Goal: Information Seeking & Learning: Find specific fact

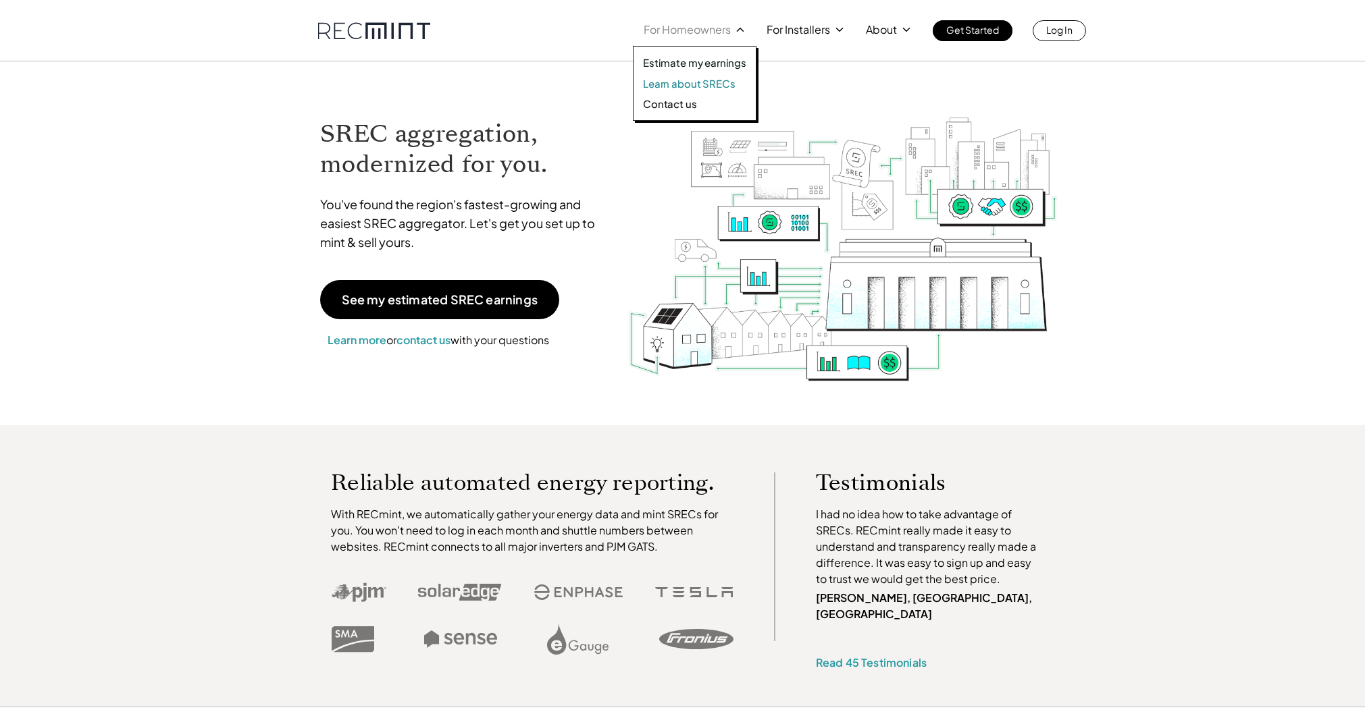
click at [691, 80] on p "Learn about SRECs" at bounding box center [689, 84] width 92 height 14
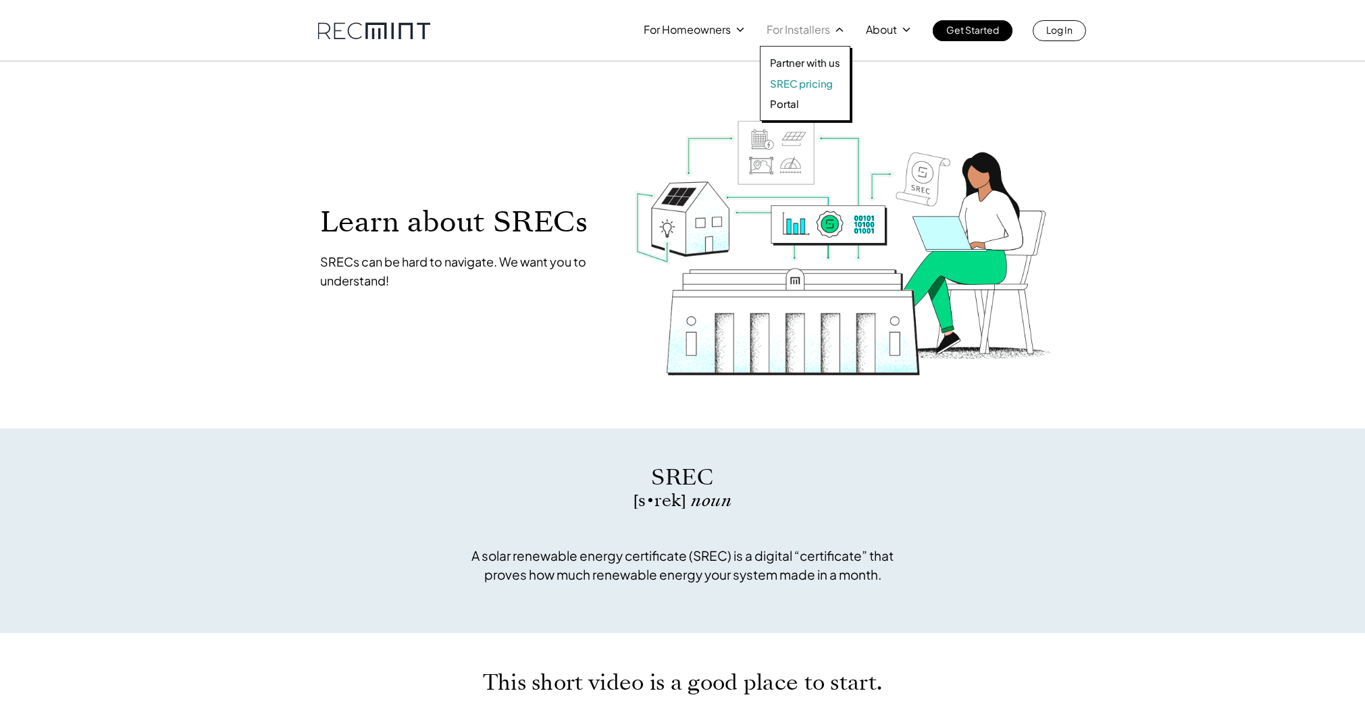
click at [803, 88] on p "SREC pricing" at bounding box center [801, 84] width 63 height 14
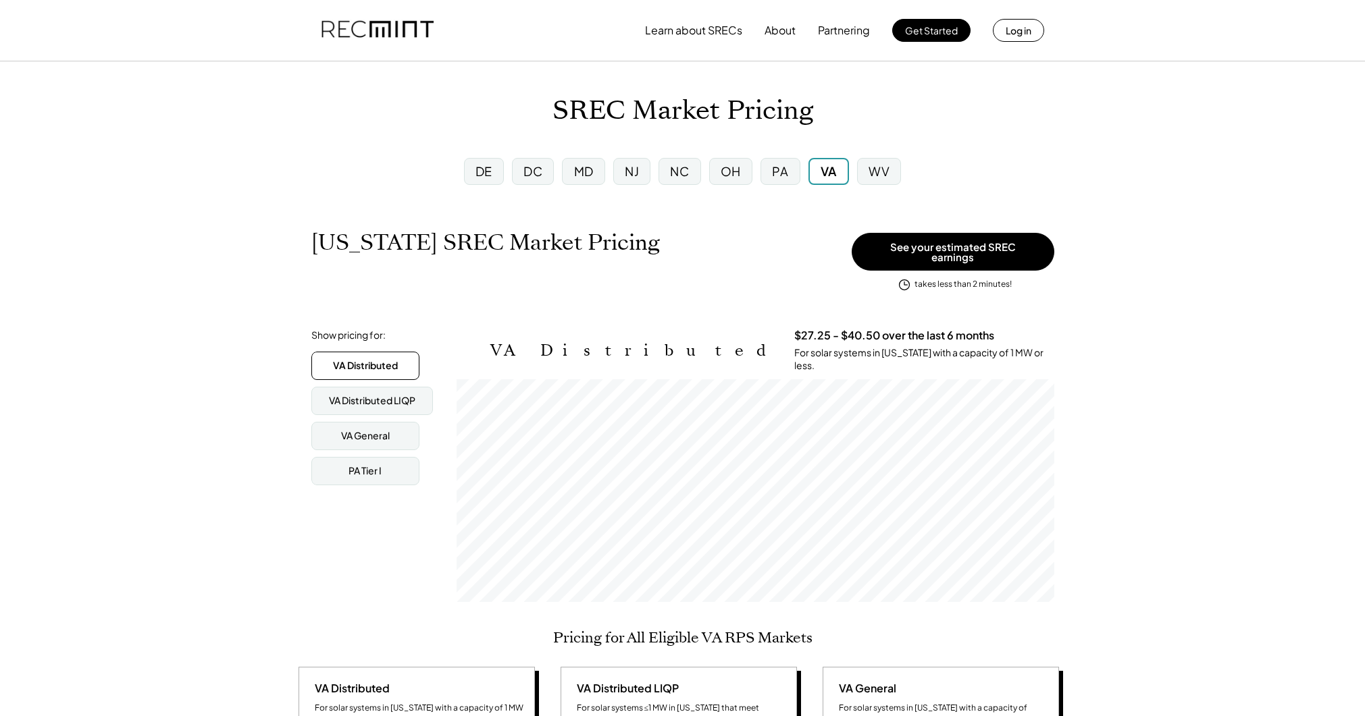
scroll to position [223, 598]
click at [782, 180] on div "PA" at bounding box center [779, 171] width 39 height 27
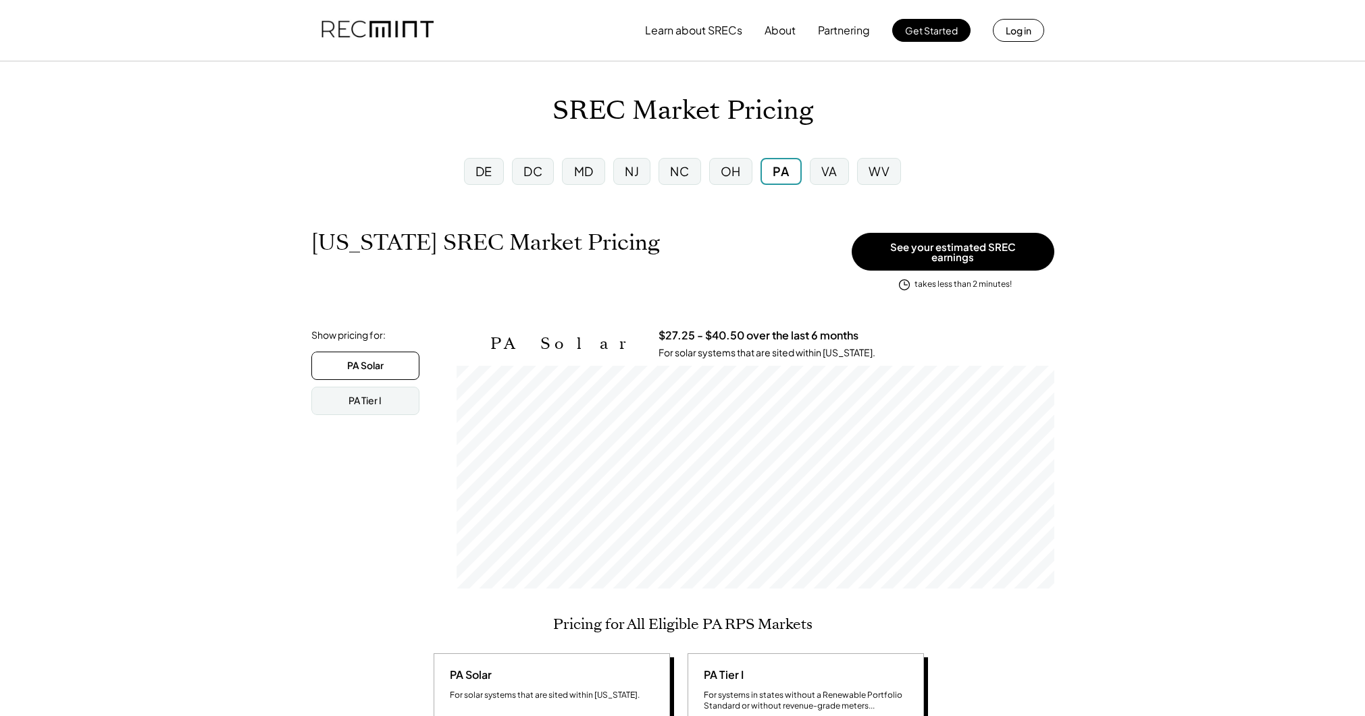
click at [739, 178] on div "OH" at bounding box center [730, 171] width 20 height 17
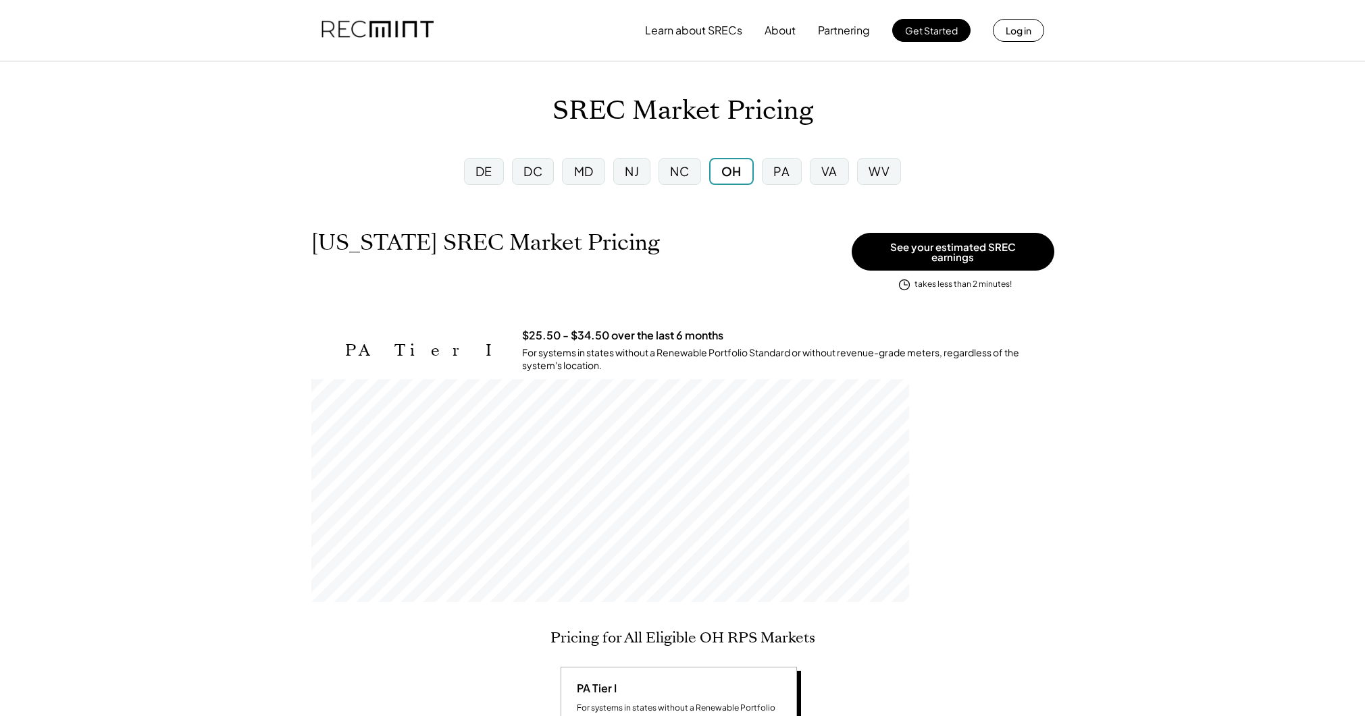
click at [693, 184] on div "NC" at bounding box center [679, 171] width 42 height 27
click at [834, 178] on div "VA" at bounding box center [829, 171] width 16 height 17
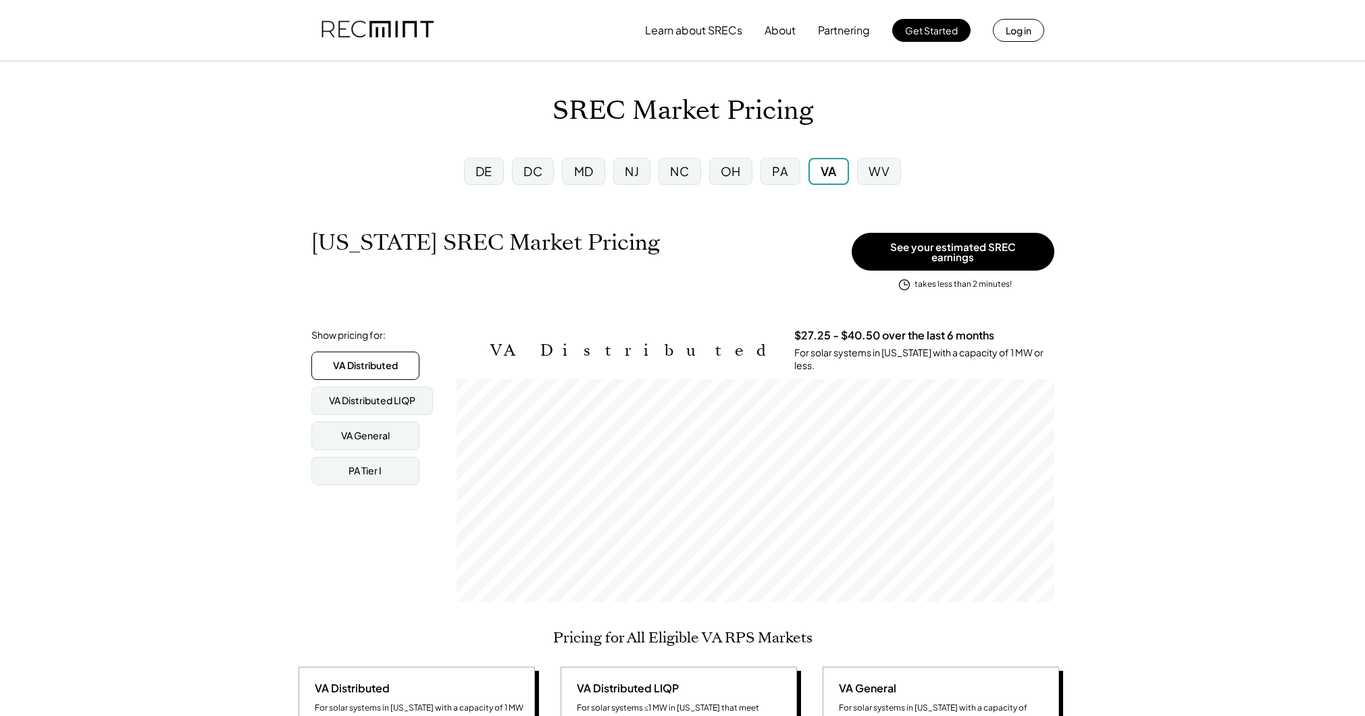
scroll to position [223, 598]
